Goal: Book appointment/travel/reservation

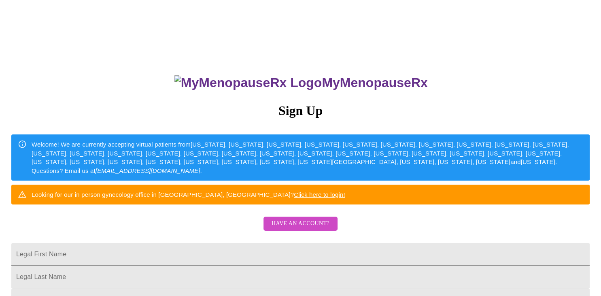
click at [210, 242] on div "MyMenopauseRx Sign Up Welcome! We are currently accepting virtual patients from…" at bounding box center [300, 210] width 595 height 296
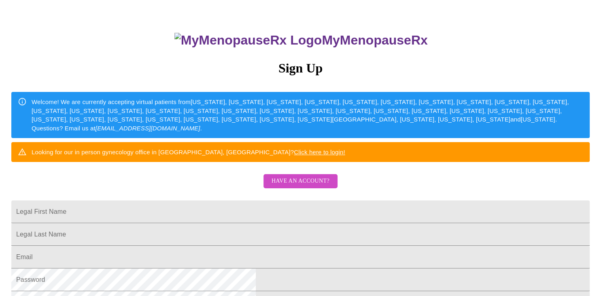
scroll to position [64, 0]
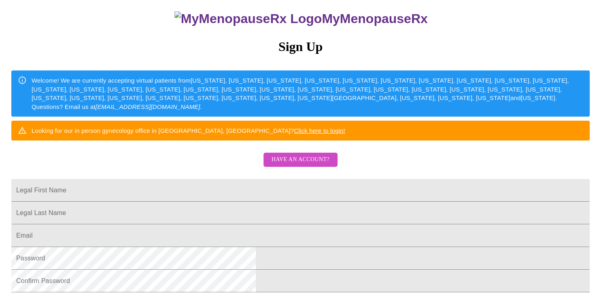
click at [302, 165] on span "Have an account?" at bounding box center [301, 160] width 58 height 10
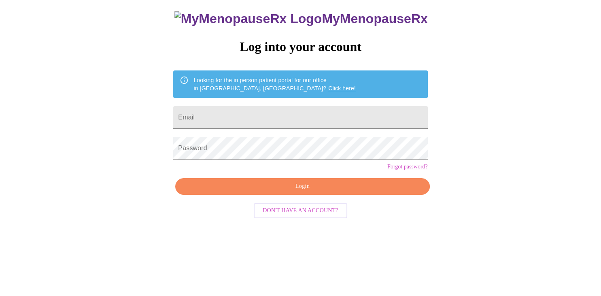
scroll to position [8, 0]
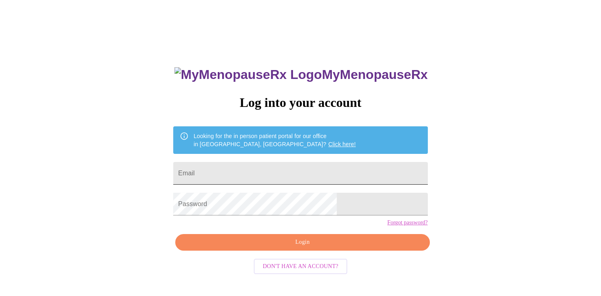
click at [252, 163] on input "Email" at bounding box center [300, 173] width 254 height 23
click at [229, 172] on input "Email" at bounding box center [300, 173] width 254 height 23
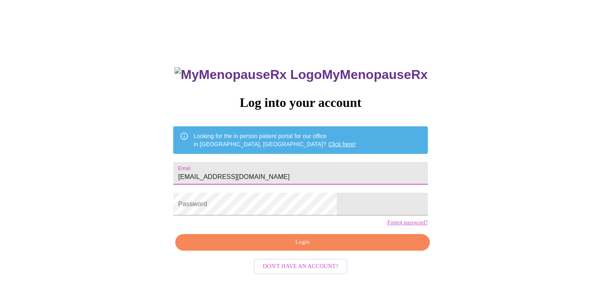
type input "[EMAIL_ADDRESS][DOMAIN_NAME]"
click at [294, 247] on span "Login" at bounding box center [303, 242] width 236 height 10
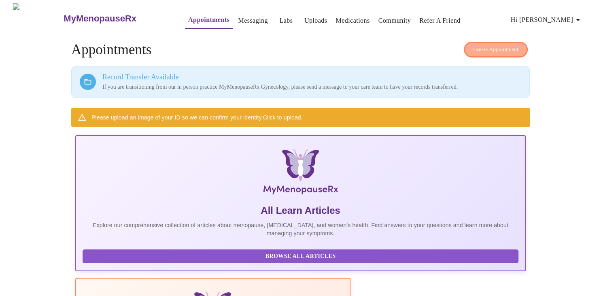
click at [498, 45] on span "Create Appointment" at bounding box center [495, 49] width 45 height 9
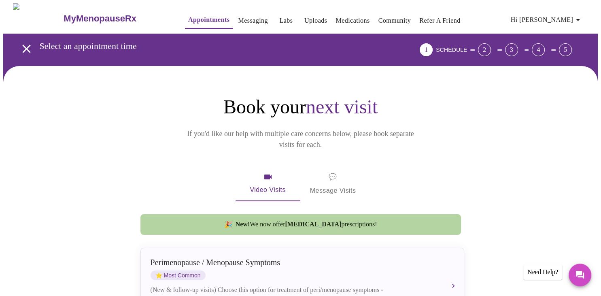
click at [453, 124] on div "Book your next visit If you'd like our help with multiple care concerns below, …" at bounding box center [301, 122] width 324 height 55
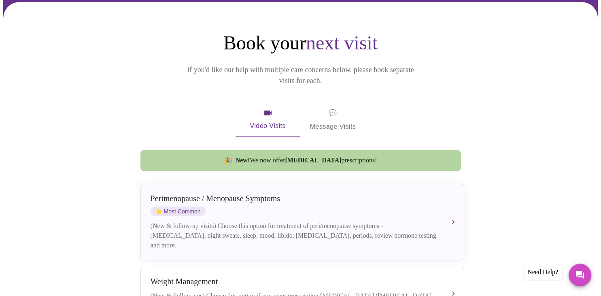
scroll to position [85, 0]
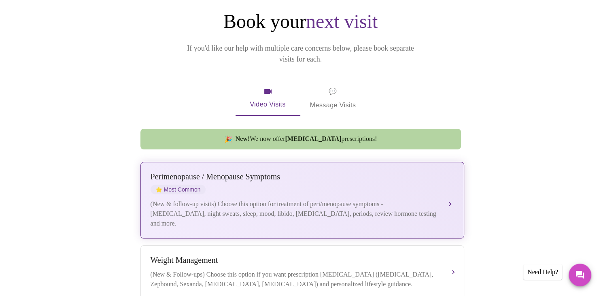
click at [351, 199] on div "(New & follow-up visits) Choose this option for treatment of peri/menopause sym…" at bounding box center [294, 213] width 287 height 29
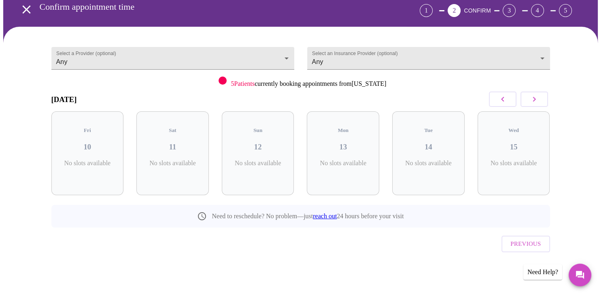
scroll to position [21, 0]
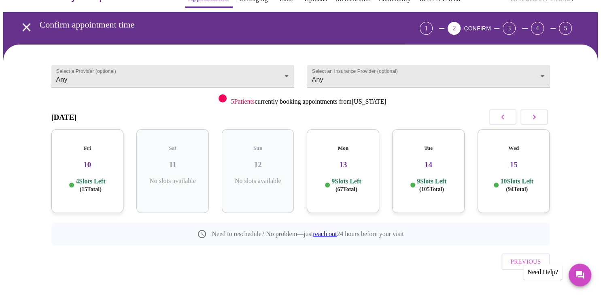
click at [354, 160] on h3 "13" at bounding box center [343, 164] width 60 height 9
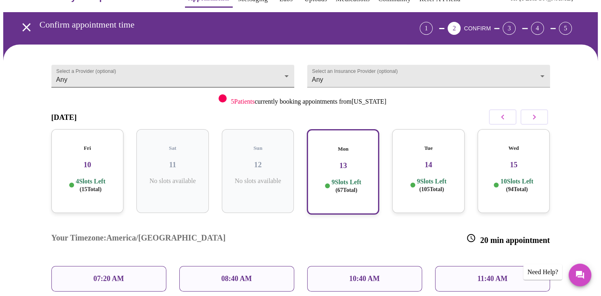
click at [275, 72] on body "MyMenopauseRx Appointments Messaging Labs Uploads Medications Community Refer a…" at bounding box center [300, 224] width 595 height 484
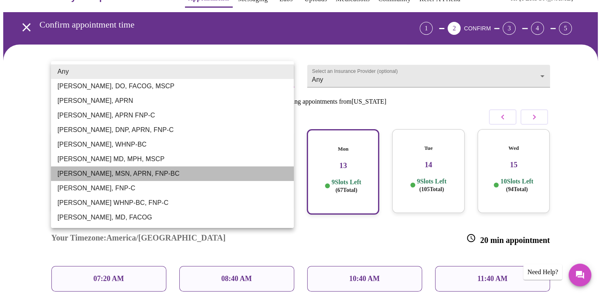
click at [163, 174] on li "[PERSON_NAME], MSN, APRN, FNP-BC" at bounding box center [172, 173] width 243 height 15
type input "[PERSON_NAME], MSN, APRN, FNP-BC"
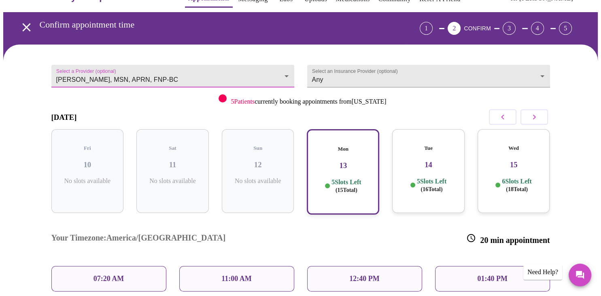
click at [360, 219] on div "Your Timezone: [GEOGRAPHIC_DATA]/[GEOGRAPHIC_DATA] 20 min appointment" at bounding box center [301, 239] width 512 height 41
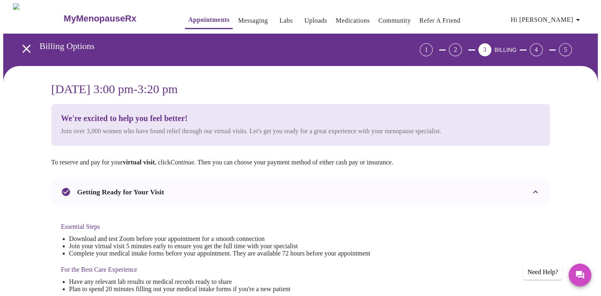
click at [316, 223] on h4 "Essential Steps" at bounding box center [215, 226] width 309 height 7
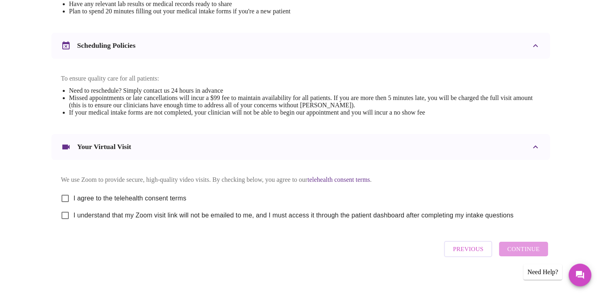
scroll to position [293, 0]
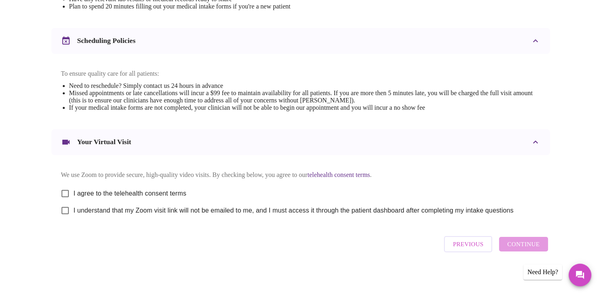
click at [68, 191] on input "I agree to the telehealth consent terms" at bounding box center [65, 193] width 17 height 17
checkbox input "true"
click at [66, 210] on input "I understand that my Zoom visit link will not be emailed to me, and I must acce…" at bounding box center [65, 210] width 17 height 17
checkbox input "true"
click at [527, 244] on span "Continue" at bounding box center [523, 244] width 32 height 11
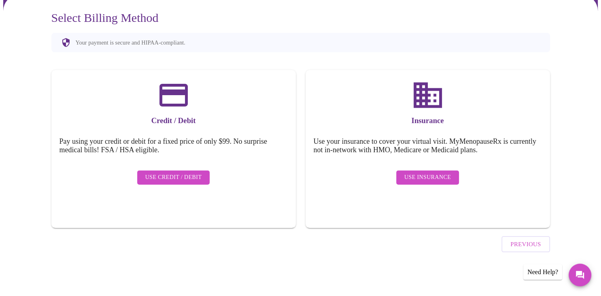
scroll to position [48, 0]
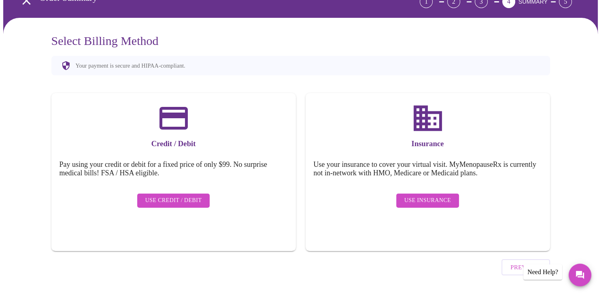
click at [423, 196] on span "Use Insurance" at bounding box center [427, 201] width 47 height 10
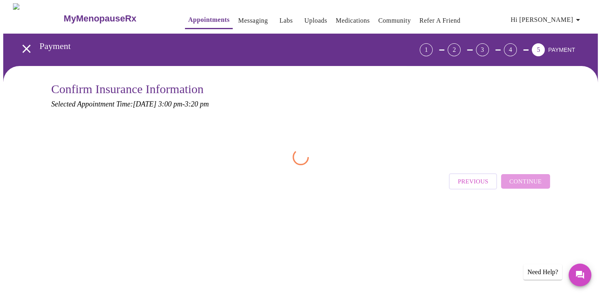
scroll to position [0, 0]
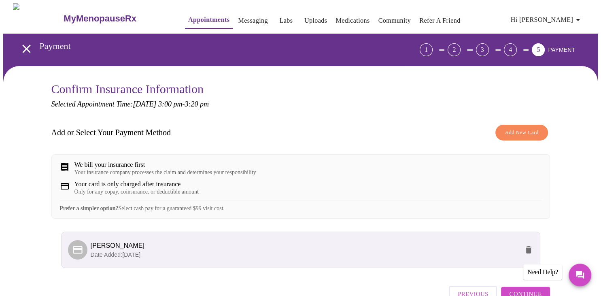
click at [353, 124] on div "Add or Select Your Payment Method Add New Card" at bounding box center [300, 133] width 499 height 24
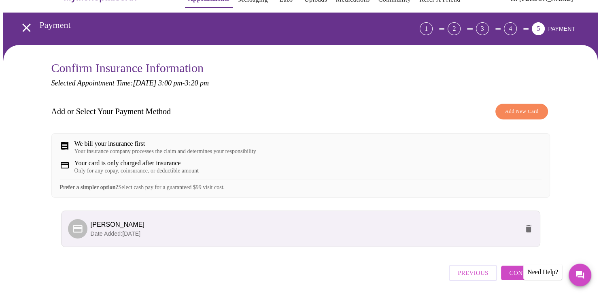
scroll to position [43, 0]
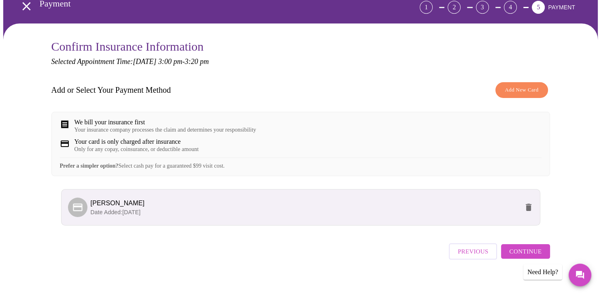
click at [524, 89] on span "Add New Card" at bounding box center [522, 89] width 34 height 9
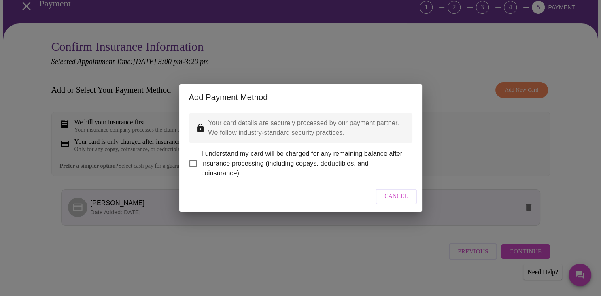
click at [193, 158] on input "I understand my card will be charged for any remaining balance after insurance …" at bounding box center [193, 163] width 17 height 17
checkbox input "true"
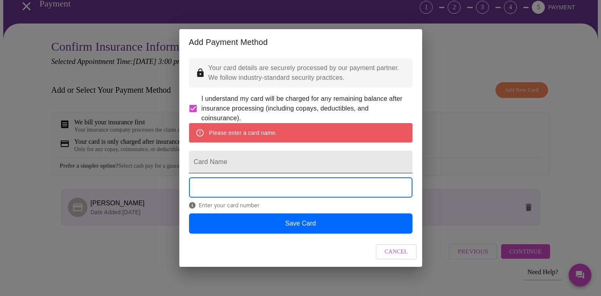
click at [294, 161] on input "Card Name" at bounding box center [300, 162] width 223 height 23
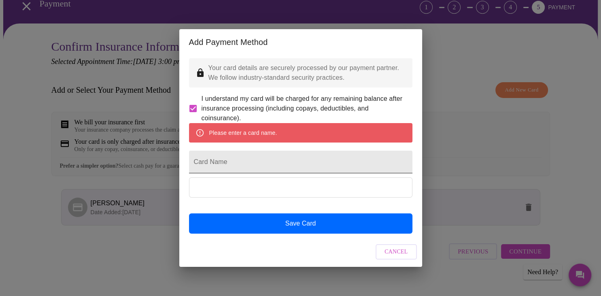
click at [254, 165] on input "Card Name" at bounding box center [300, 162] width 223 height 23
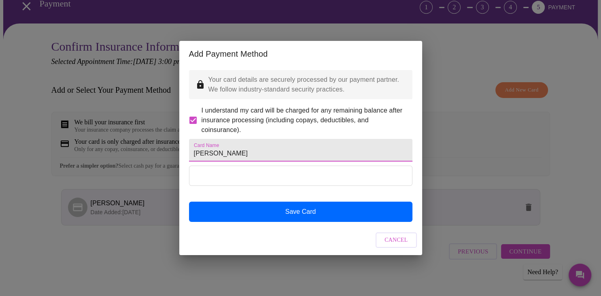
type input "[PERSON_NAME]"
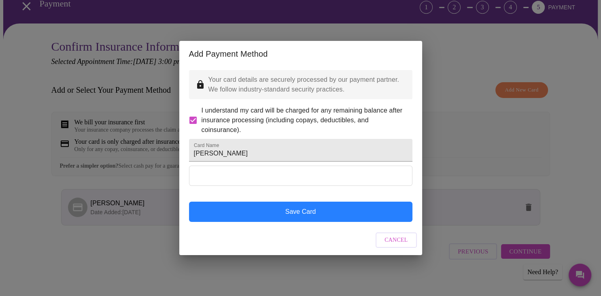
click at [304, 222] on button "Save Card" at bounding box center [300, 212] width 223 height 20
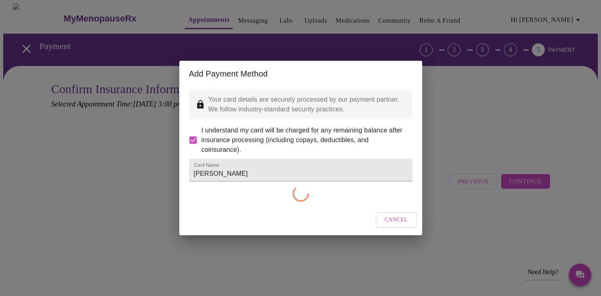
checkbox input "false"
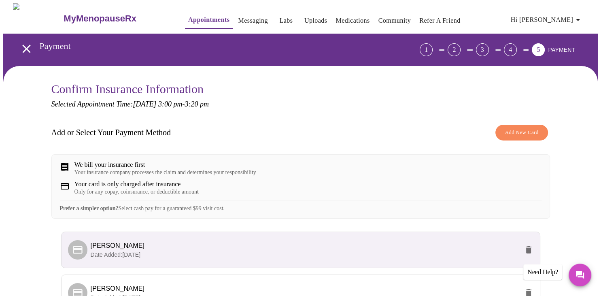
click at [299, 134] on div "Add or Select Your Payment Method Add New Card" at bounding box center [300, 133] width 499 height 24
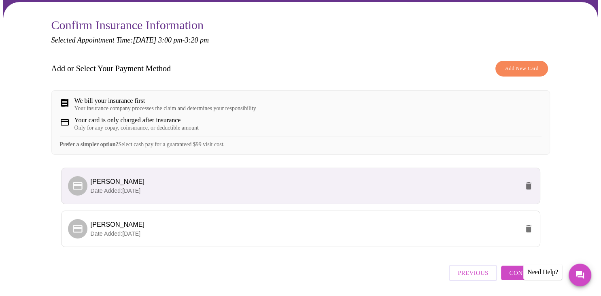
scroll to position [98, 0]
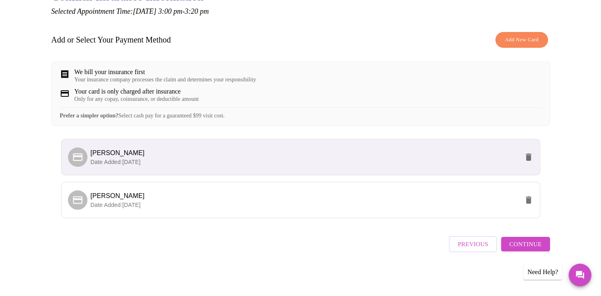
click at [524, 247] on span "Continue" at bounding box center [525, 244] width 32 height 11
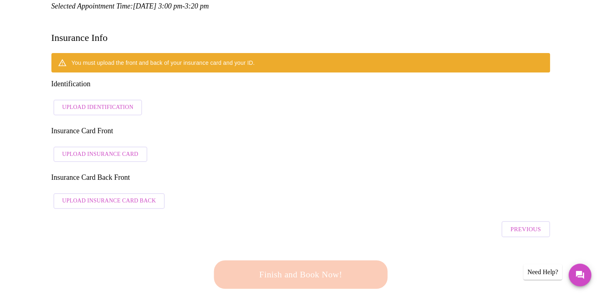
click at [106, 102] on span "Upload Identification" at bounding box center [97, 107] width 71 height 10
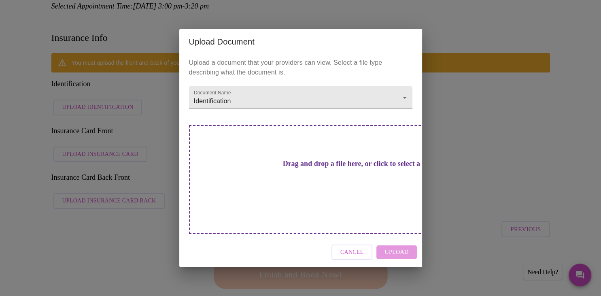
click at [401, 55] on div "Upload Document" at bounding box center [300, 42] width 243 height 26
click at [328, 168] on h3 "Drag and drop a file here, or click to select a file" at bounding box center [357, 164] width 223 height 9
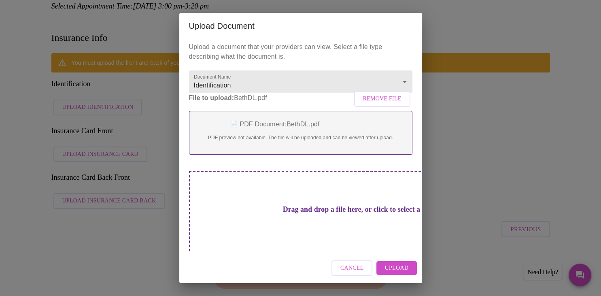
click at [396, 264] on span "Upload" at bounding box center [397, 268] width 24 height 10
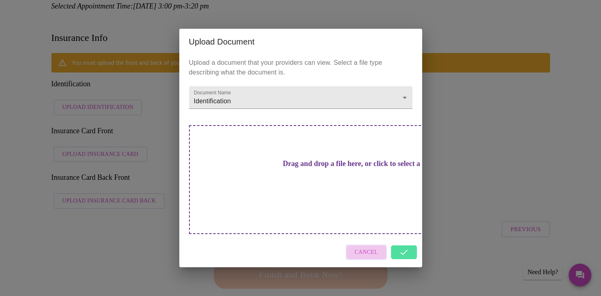
click at [367, 247] on span "Cancel" at bounding box center [366, 252] width 23 height 10
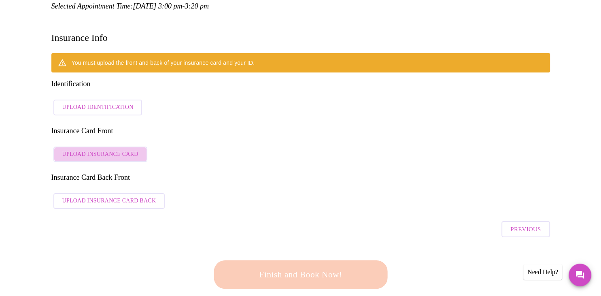
click at [108, 149] on span "Upload Insurance Card" at bounding box center [100, 154] width 76 height 10
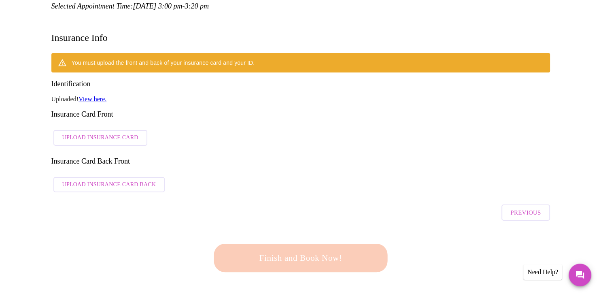
click at [115, 133] on span "Upload Insurance Card" at bounding box center [100, 138] width 76 height 10
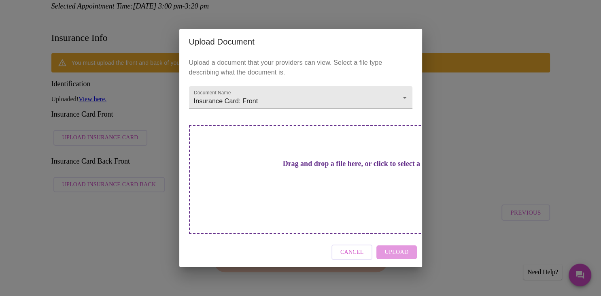
click at [311, 168] on h3 "Drag and drop a file here, or click to select a file" at bounding box center [357, 164] width 223 height 9
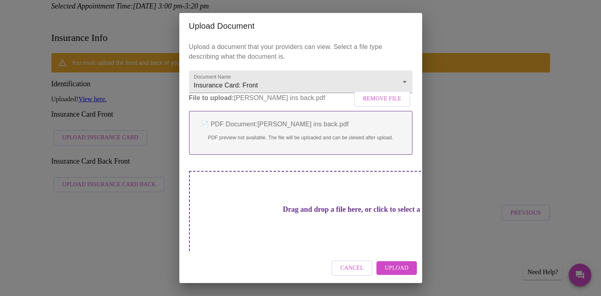
click at [404, 267] on span "Upload" at bounding box center [397, 268] width 24 height 10
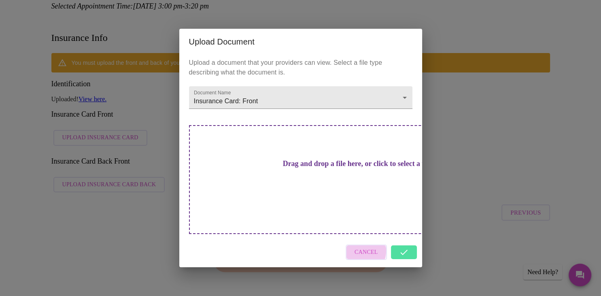
click at [358, 247] on span "Cancel" at bounding box center [366, 252] width 23 height 10
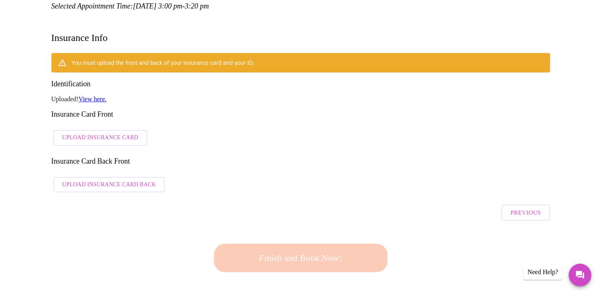
click at [97, 180] on span "Upload Insurance Card Back" at bounding box center [109, 185] width 94 height 10
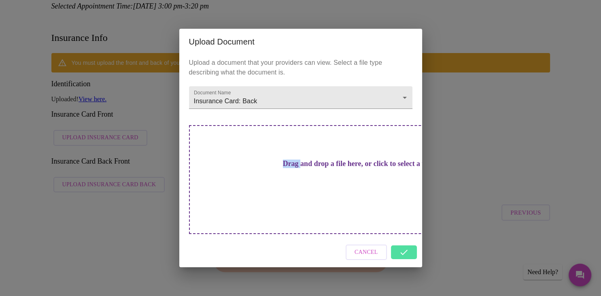
click at [97, 147] on div "Upload Document Upload a document that your providers can view. Select a file t…" at bounding box center [300, 148] width 601 height 296
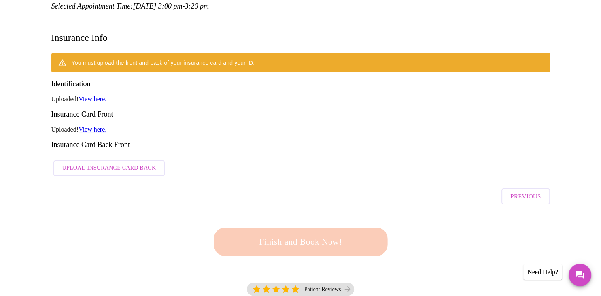
click at [116, 163] on span "Upload Insurance Card Back" at bounding box center [109, 168] width 94 height 10
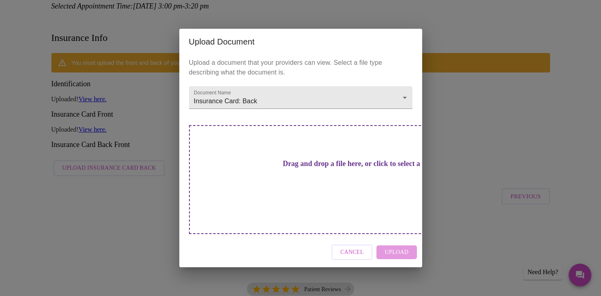
click at [302, 168] on h3 "Drag and drop a file here, or click to select a file" at bounding box center [357, 164] width 223 height 9
click at [222, 143] on div "Upload a document that your providers can view. Select a file type describing w…" at bounding box center [300, 146] width 243 height 183
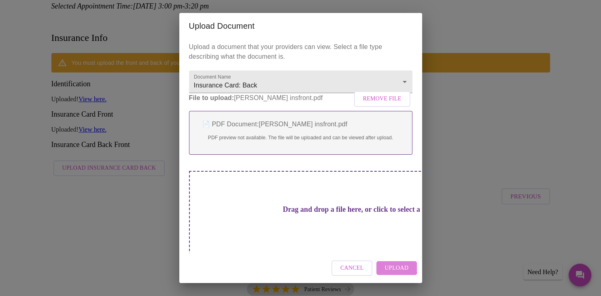
click at [391, 266] on span "Upload" at bounding box center [397, 268] width 24 height 10
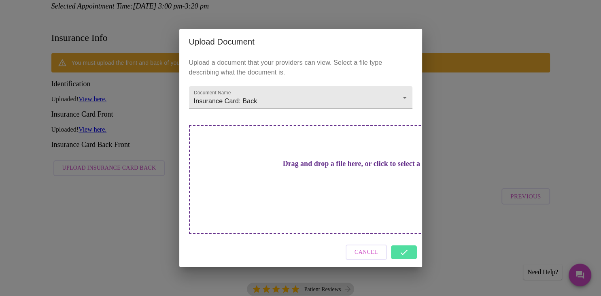
click at [404, 237] on div "Cancel" at bounding box center [300, 252] width 243 height 30
click at [374, 247] on span "Cancel" at bounding box center [366, 252] width 23 height 10
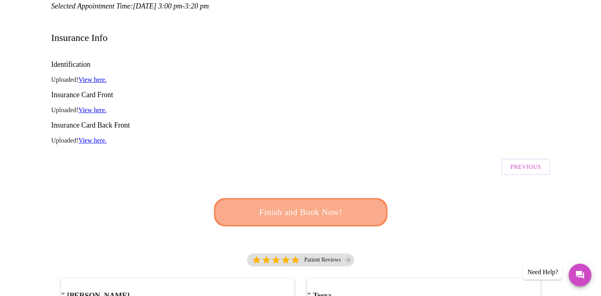
click at [326, 204] on span "Finish and Book Now!" at bounding box center [301, 211] width 152 height 15
